Goal: Task Accomplishment & Management: Manage account settings

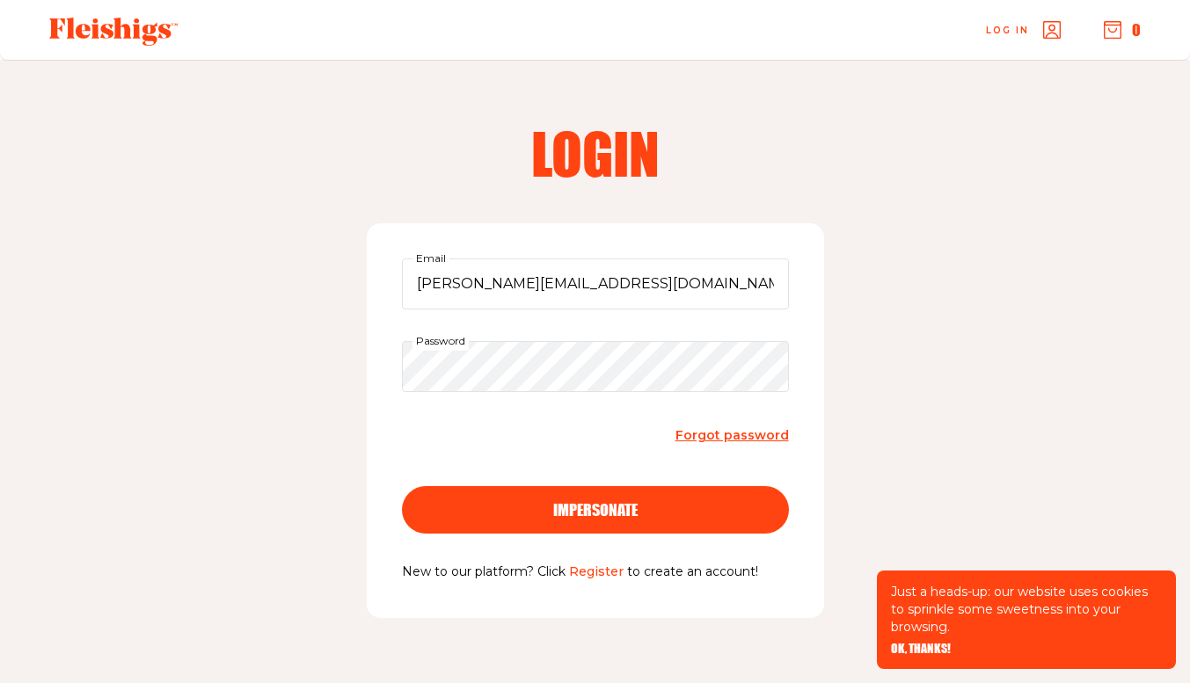
click at [710, 525] on button "impersonate" at bounding box center [595, 509] width 387 height 47
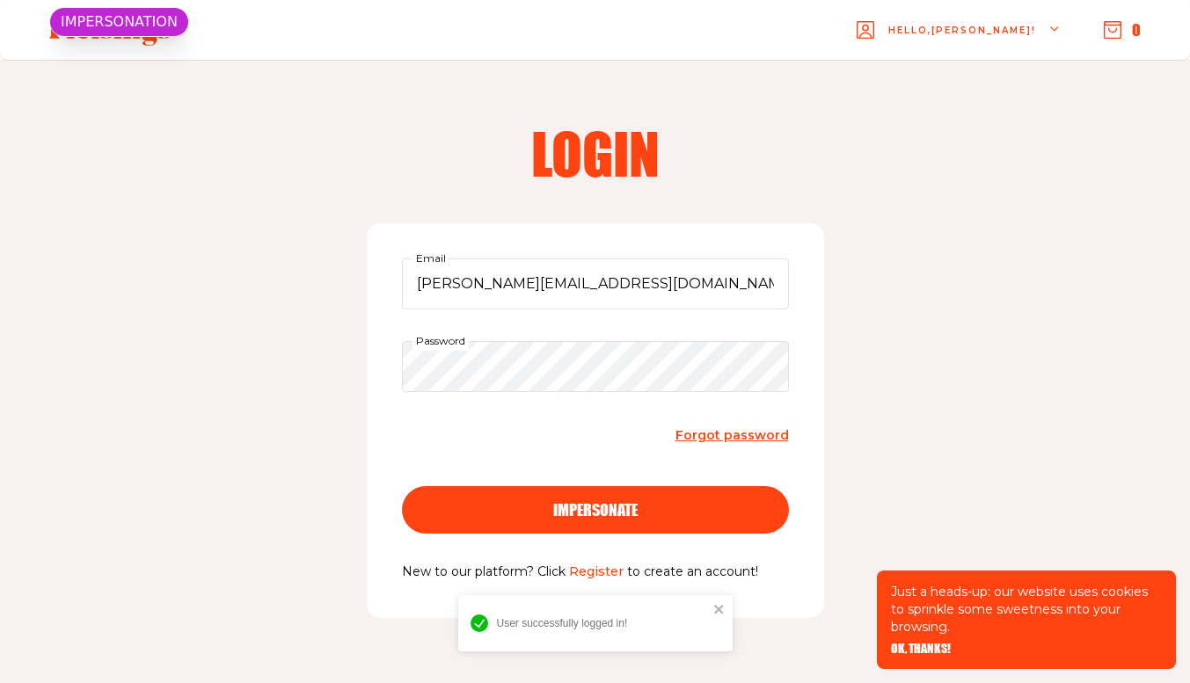
click at [916, 643] on span "OK, THANKS!" at bounding box center [921, 637] width 60 height 12
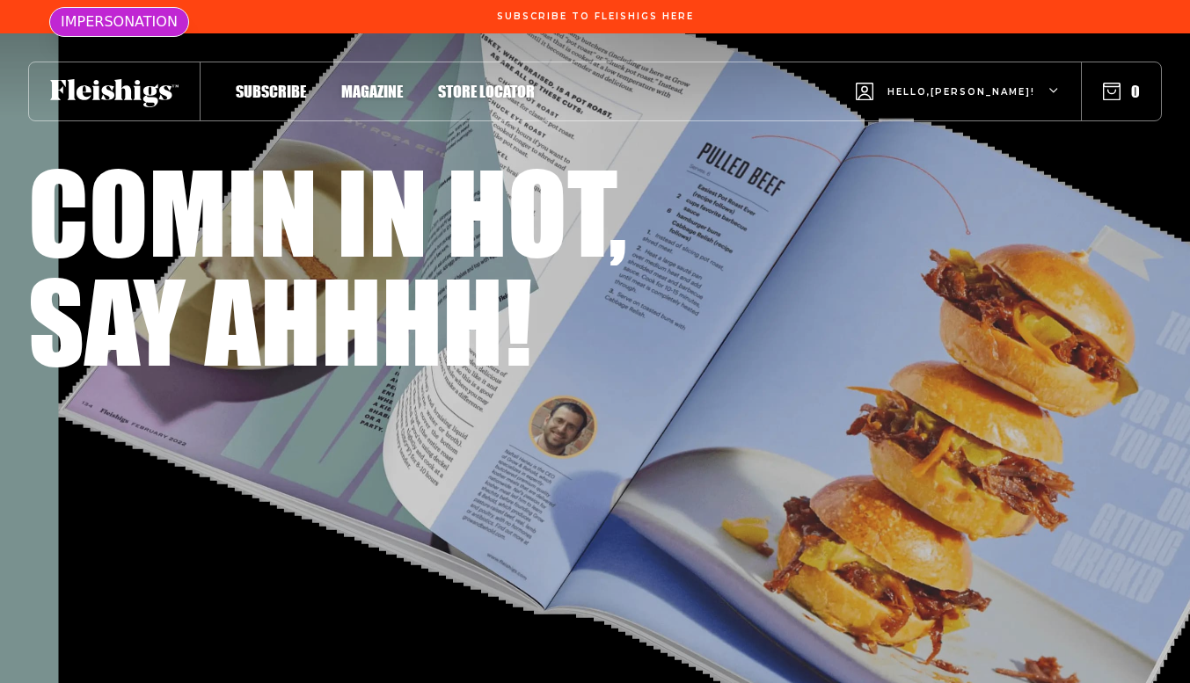
click at [1006, 99] on span "Hello, [PERSON_NAME] !" at bounding box center [961, 105] width 148 height 41
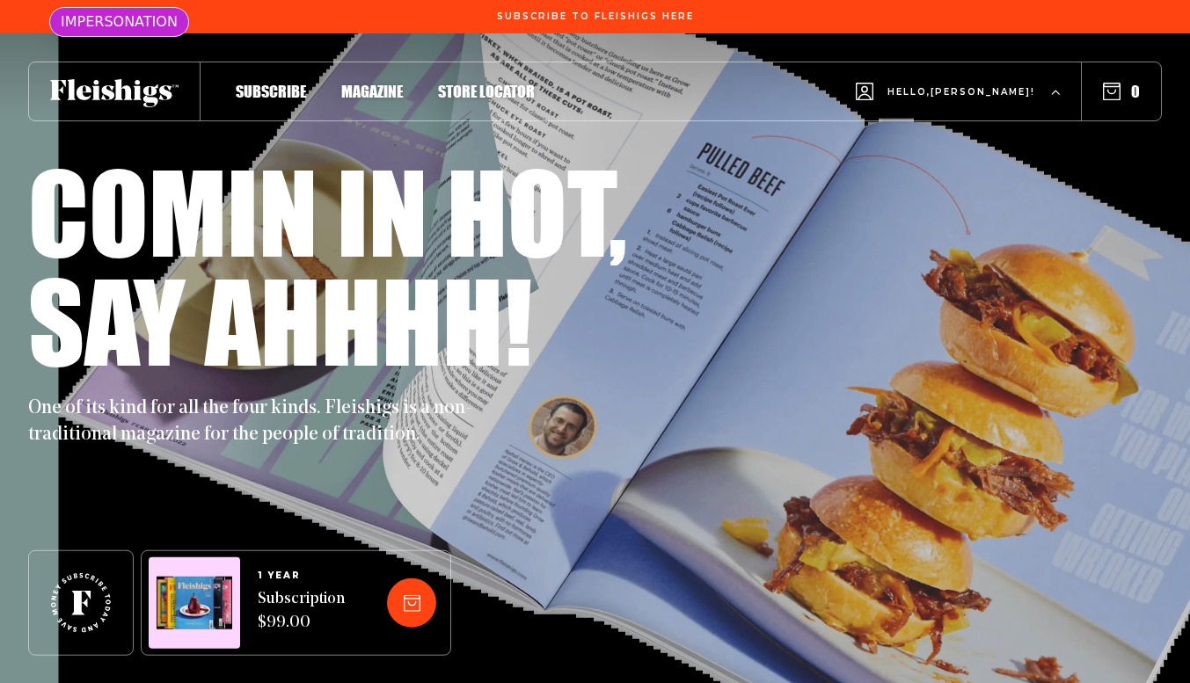
click at [976, 170] on span "My Account" at bounding box center [930, 173] width 98 height 19
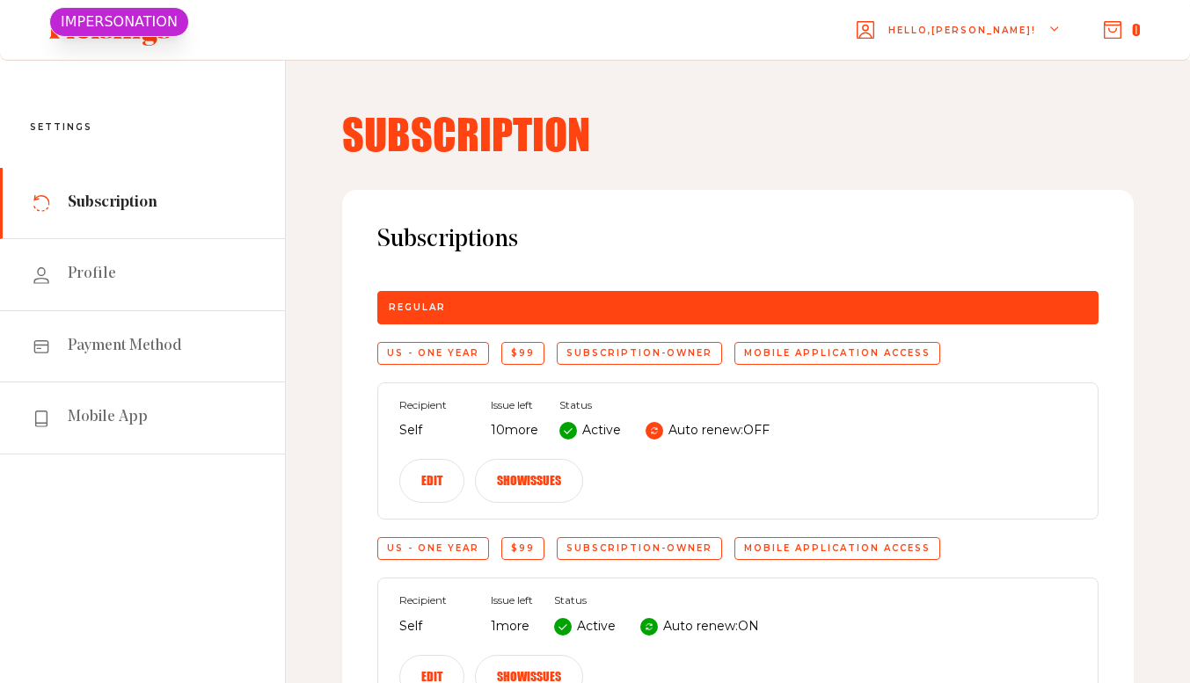
click at [464, 459] on button "Edit" at bounding box center [431, 481] width 65 height 44
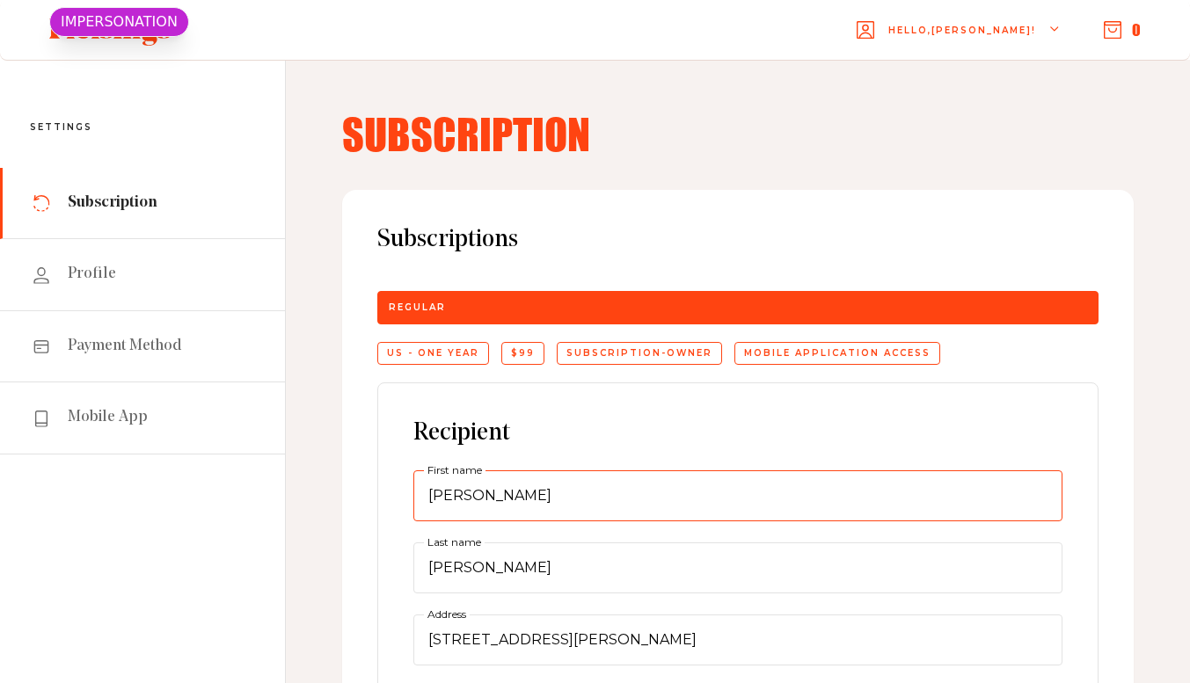
click at [540, 493] on input "[PERSON_NAME]" at bounding box center [737, 496] width 649 height 51
paste input "Quality Kosher Catering Chef Team"
drag, startPoint x: 600, startPoint y: 494, endPoint x: 690, endPoint y: 492, distance: 90.6
click at [690, 492] on input "Quality Kosher Catering Chef Team" at bounding box center [737, 496] width 649 height 51
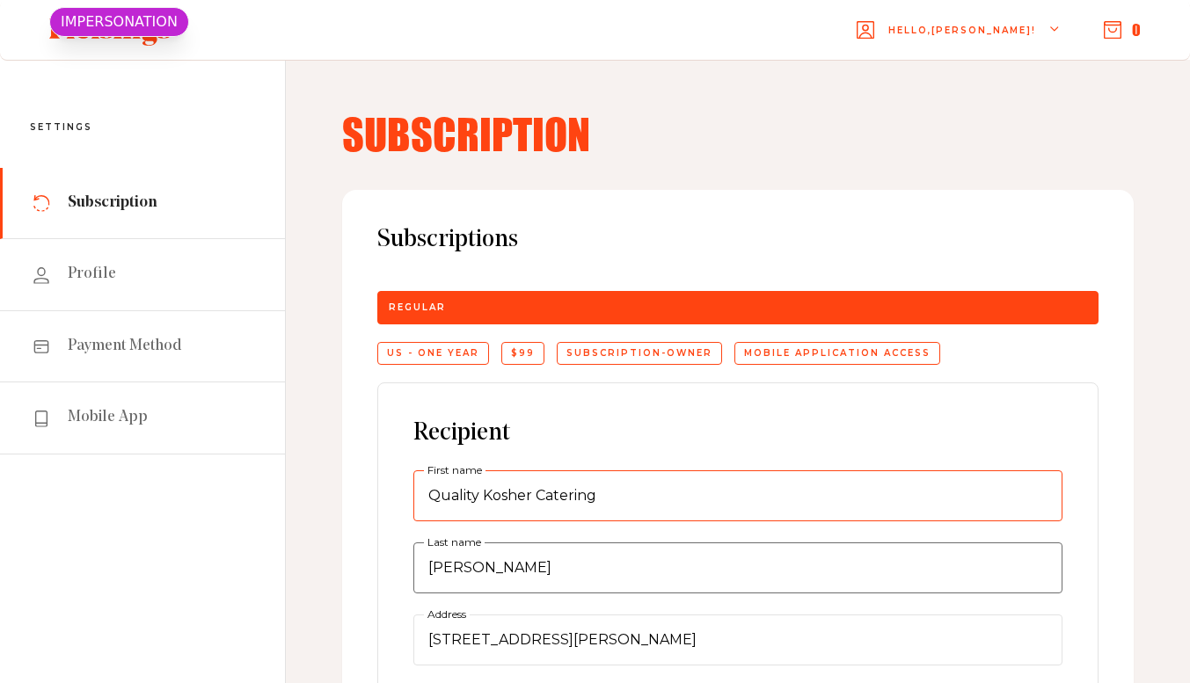
type input "Quality Kosher Catering"
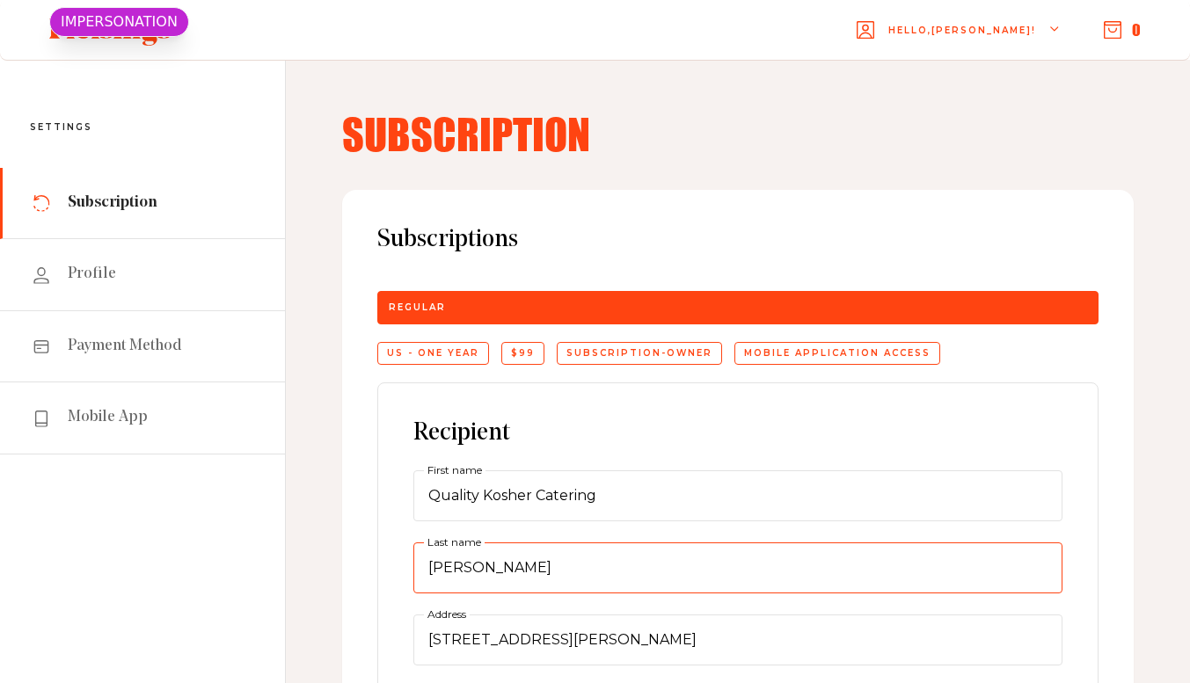
click at [500, 565] on input "[PERSON_NAME]" at bounding box center [737, 568] width 649 height 51
paste input "Chef Team"
type input "Chef Team"
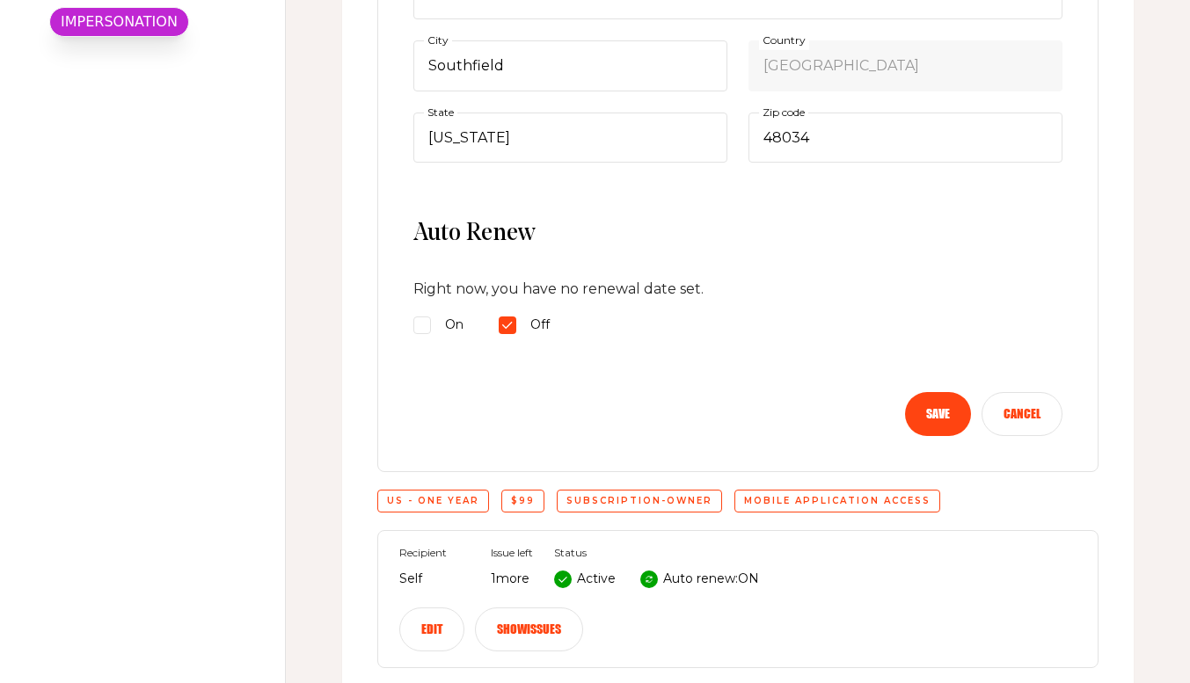
scroll to position [739, 0]
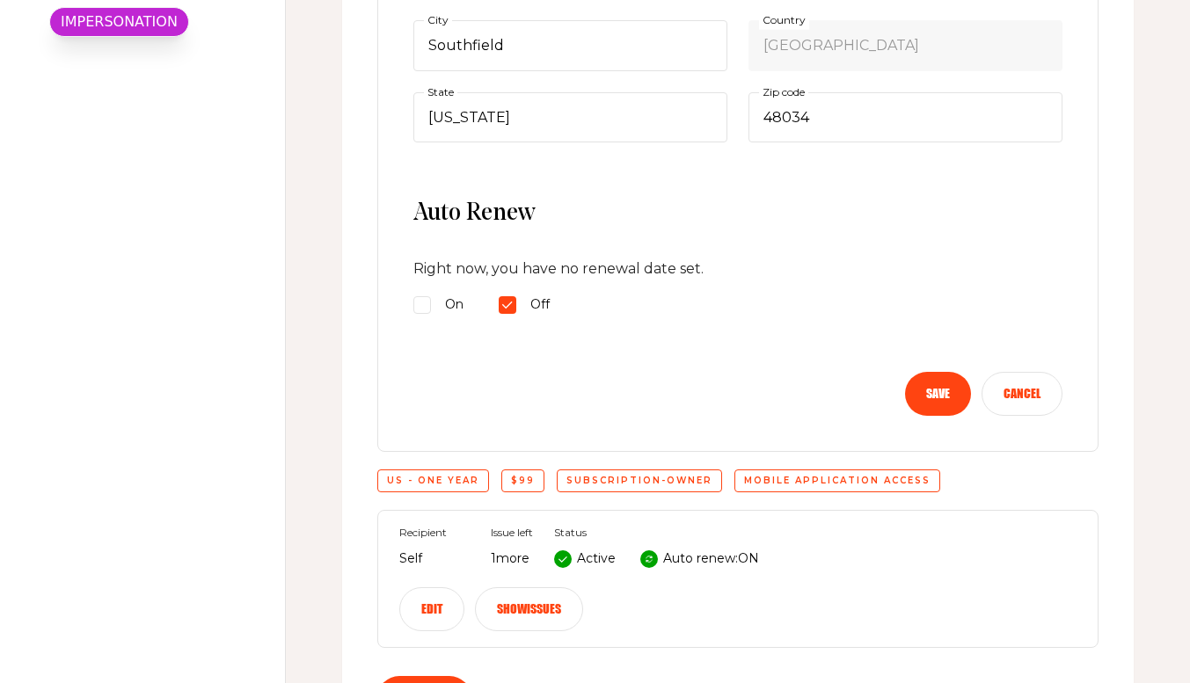
click at [952, 389] on button "Save" at bounding box center [938, 394] width 66 height 44
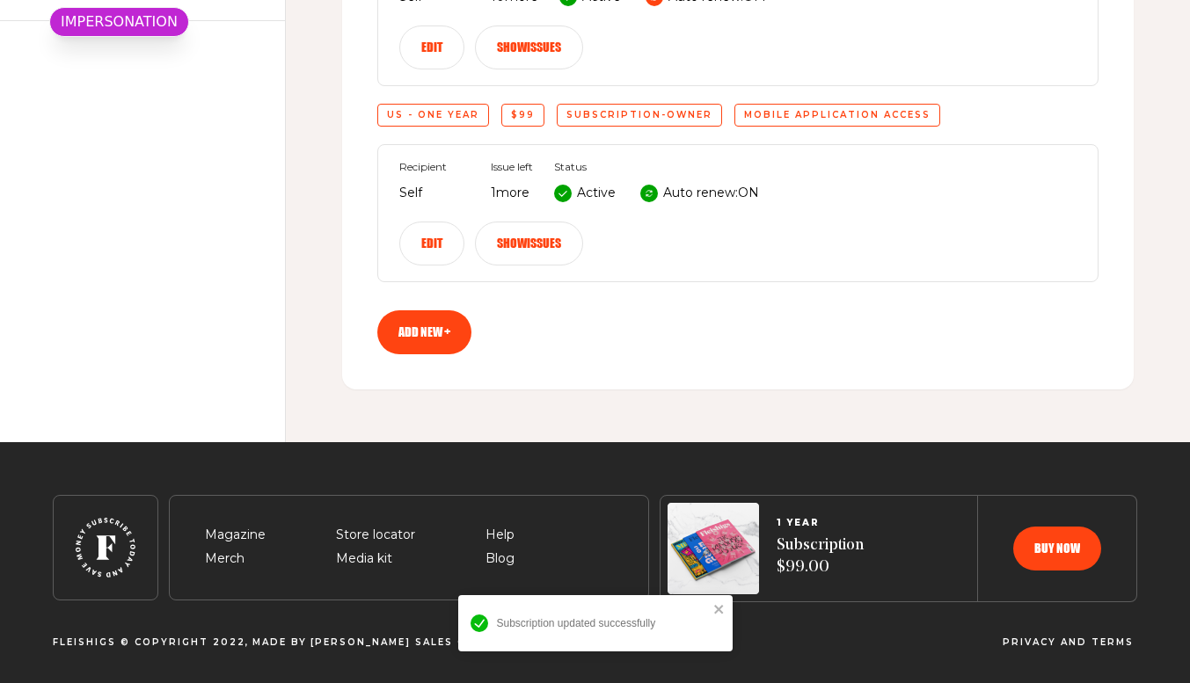
scroll to position [313, 0]
